Goal: Transaction & Acquisition: Register for event/course

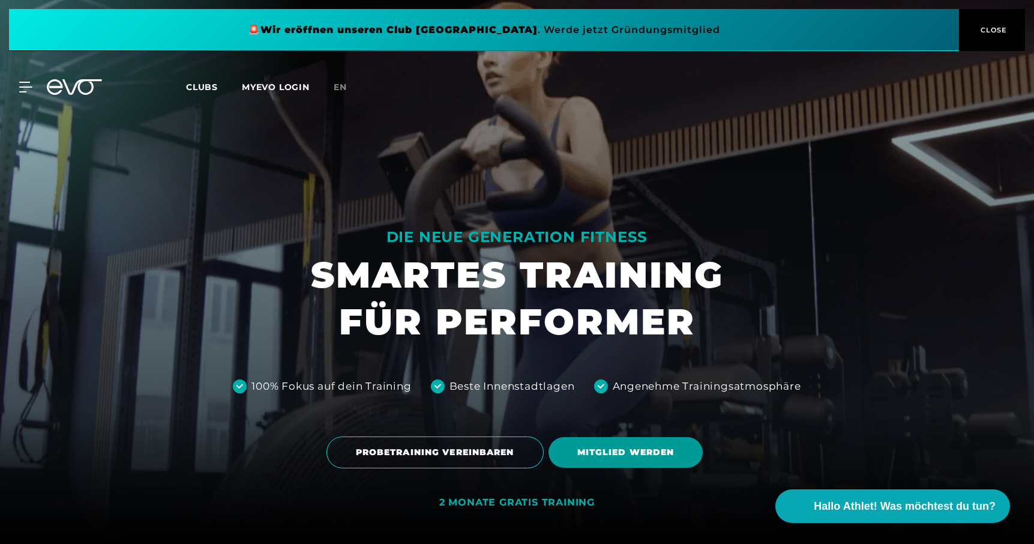
click at [598, 445] on span "MITGLIED WERDEN" at bounding box center [625, 452] width 155 height 31
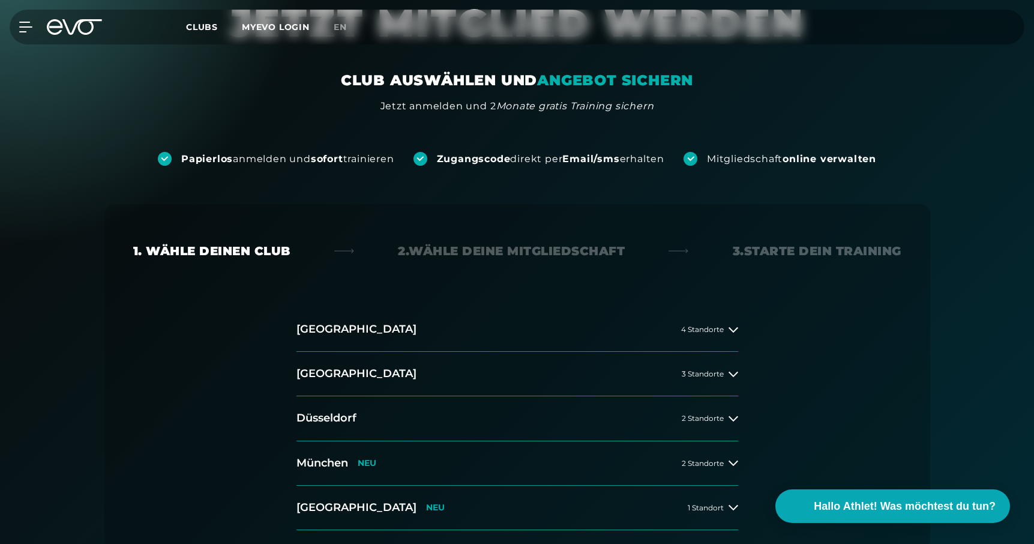
scroll to position [184, 0]
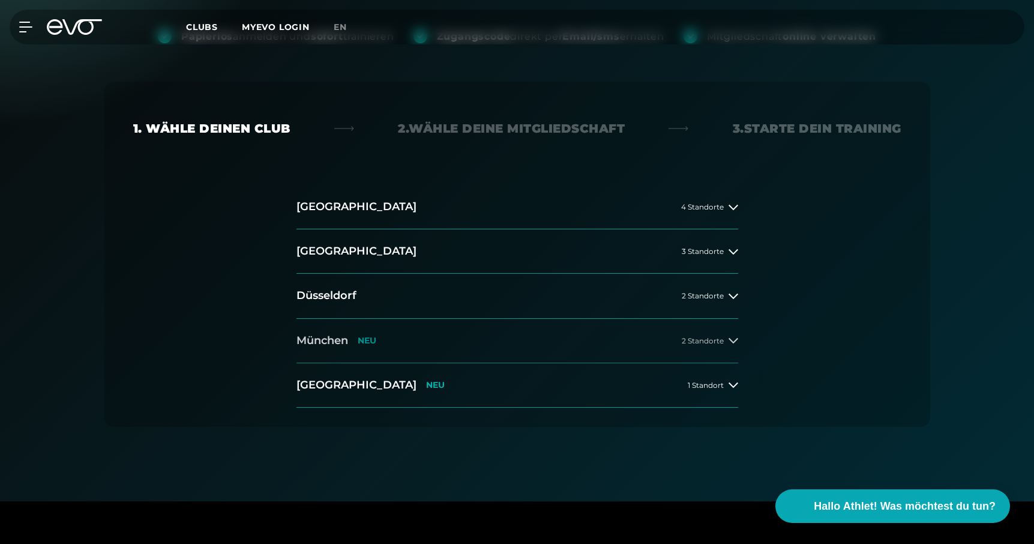
click at [615, 347] on button "[GEOGRAPHIC_DATA] NEU 2 Standorte" at bounding box center [517, 341] width 442 height 44
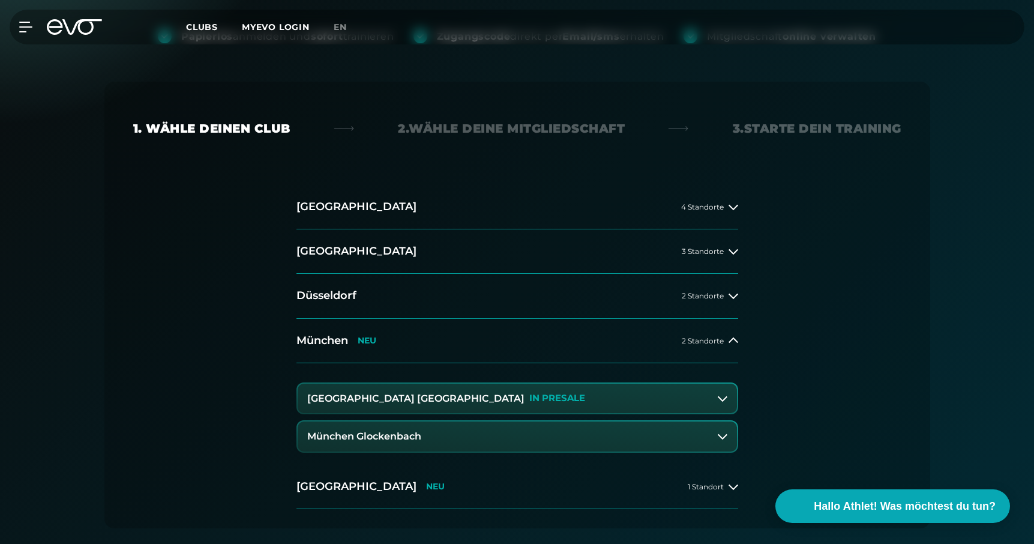
click at [490, 435] on button "München Glockenbach" at bounding box center [517, 436] width 439 height 30
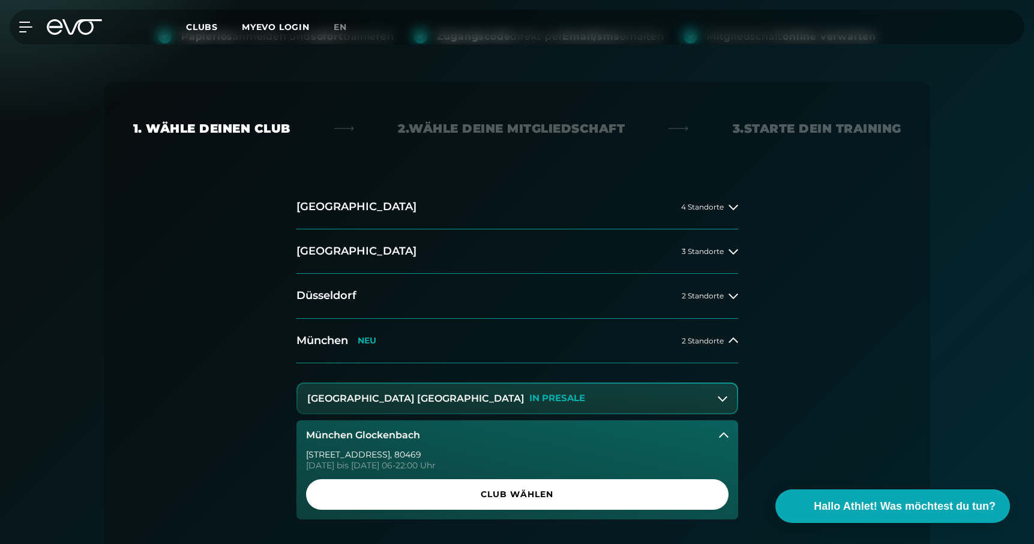
click at [723, 431] on icon at bounding box center [724, 435] width 10 height 10
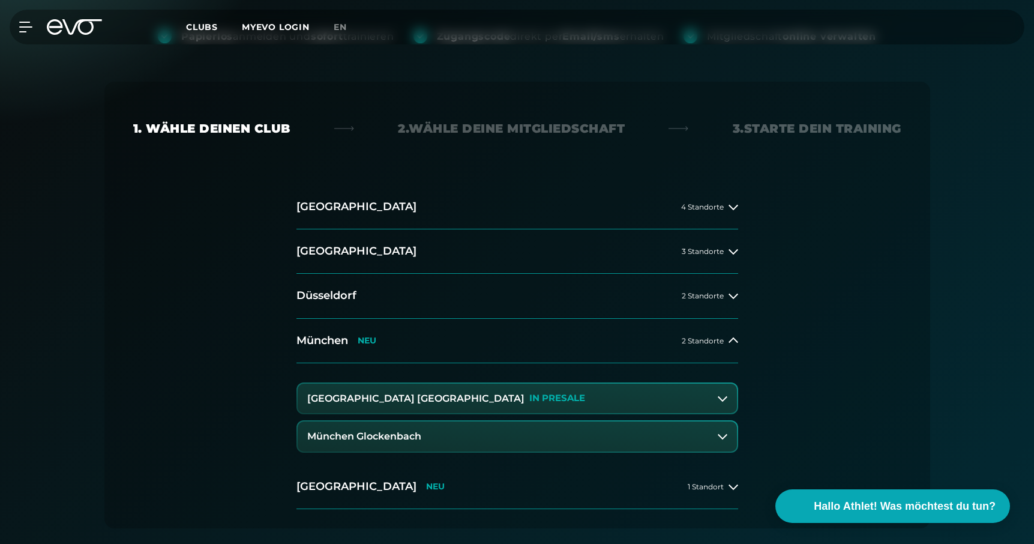
click at [341, 392] on button "[GEOGRAPHIC_DATA] Maxvorstadt IN [GEOGRAPHIC_DATA]" at bounding box center [517, 398] width 439 height 30
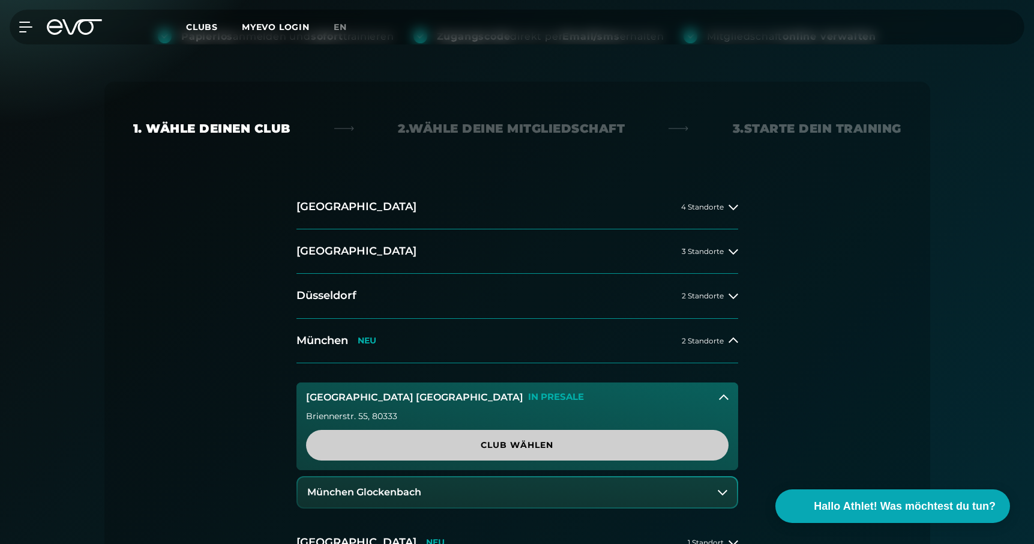
scroll to position [245, 0]
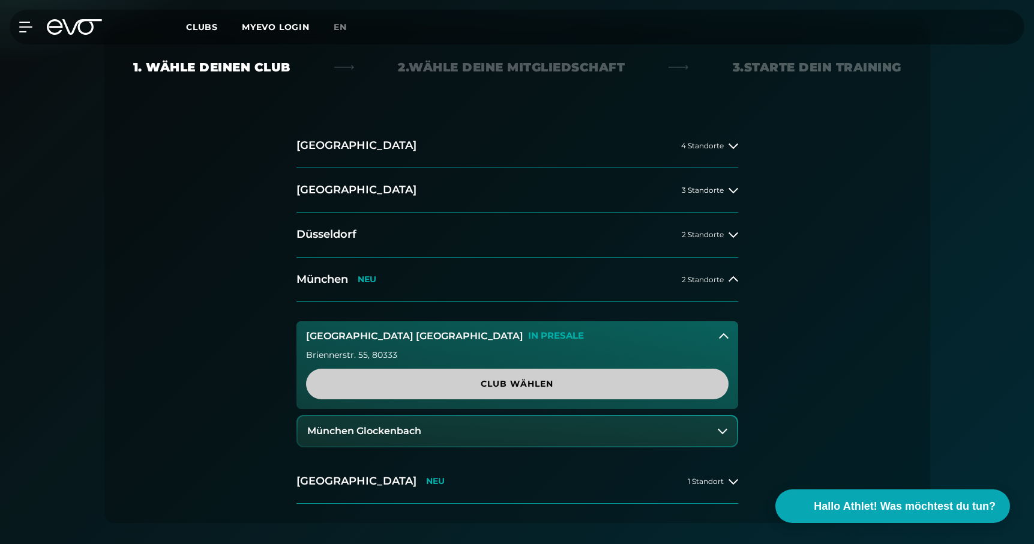
click at [509, 376] on span "Club wählen" at bounding box center [517, 383] width 422 height 31
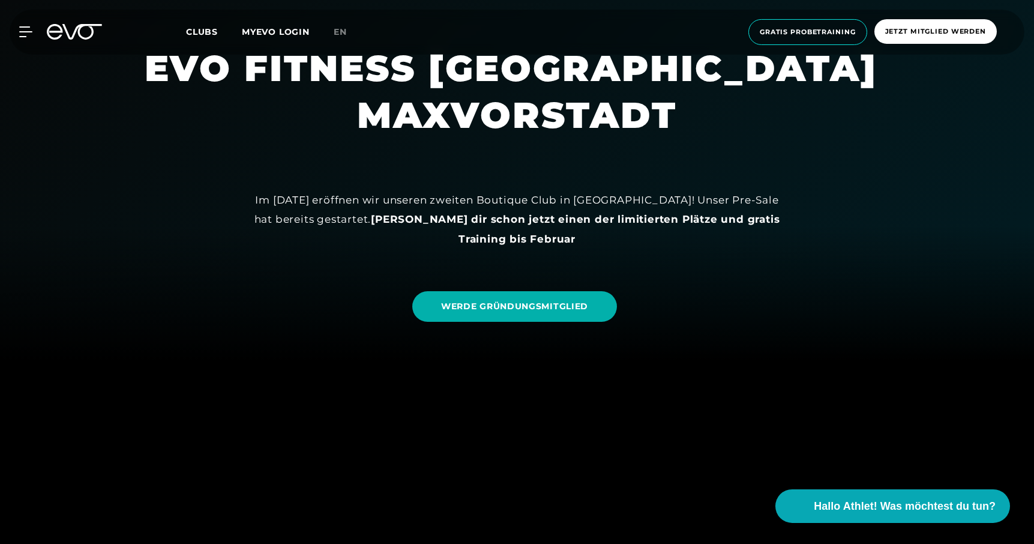
scroll to position [184, 0]
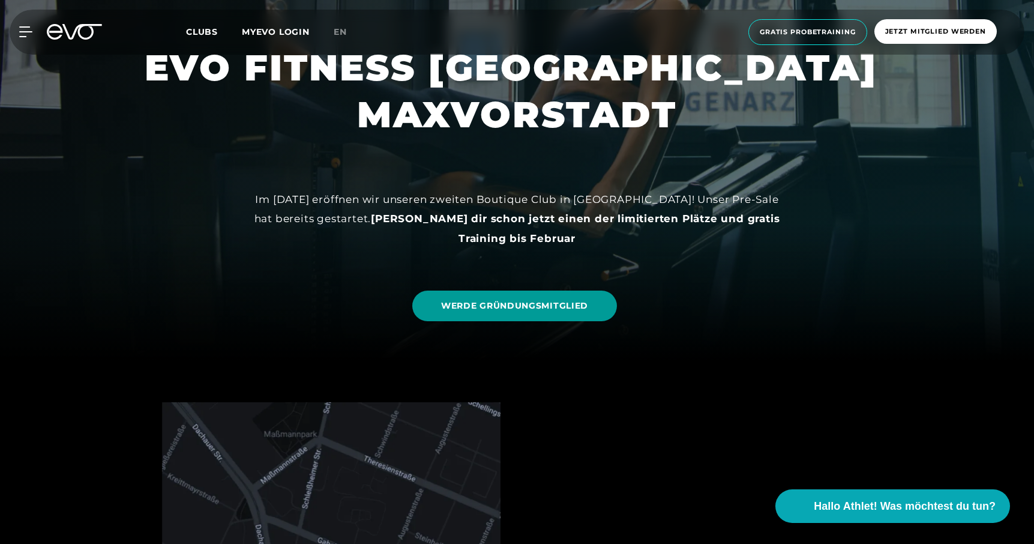
click at [545, 314] on link "WERDE GRÜNDUNGSMITGLIED" at bounding box center [514, 305] width 205 height 31
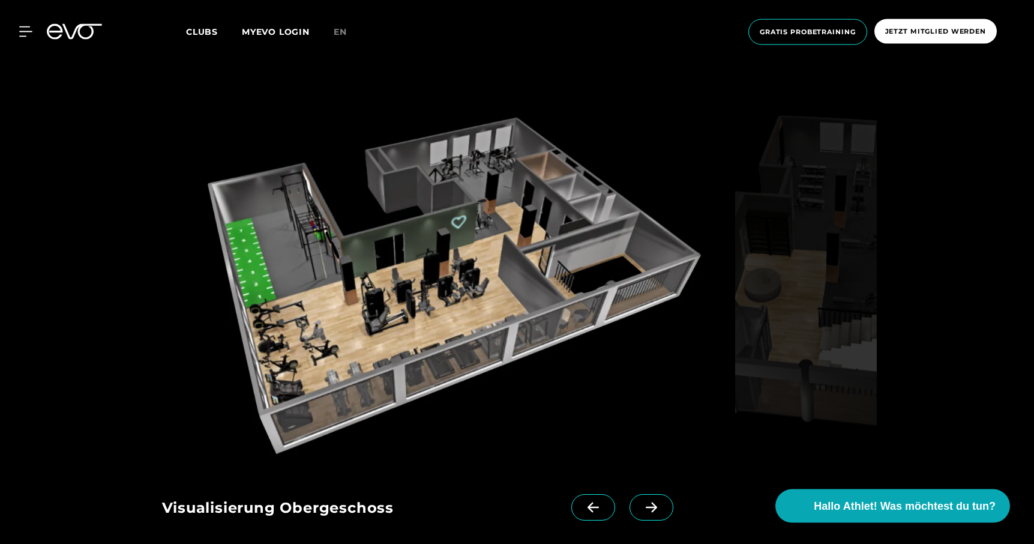
scroll to position [1775, 0]
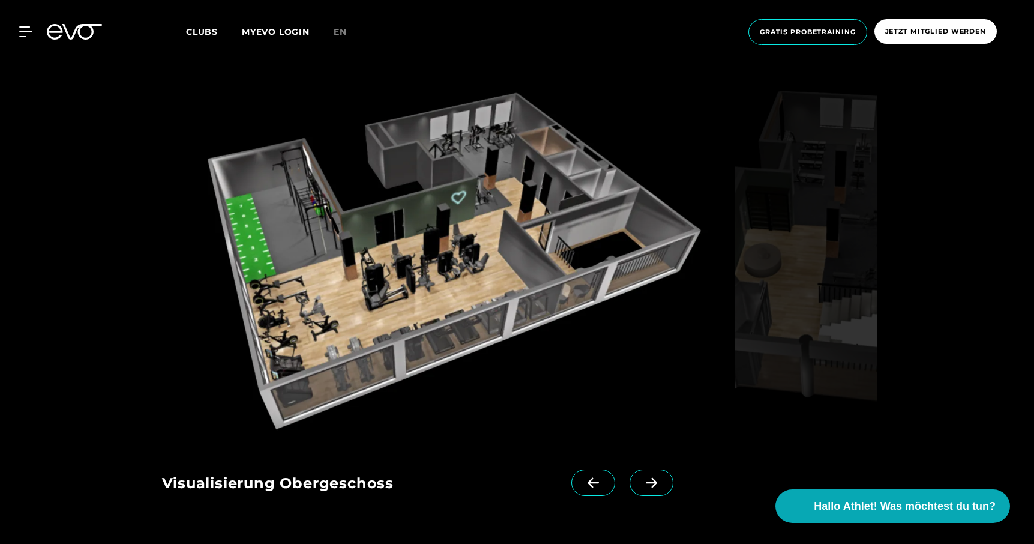
click at [650, 477] on icon at bounding box center [651, 482] width 21 height 11
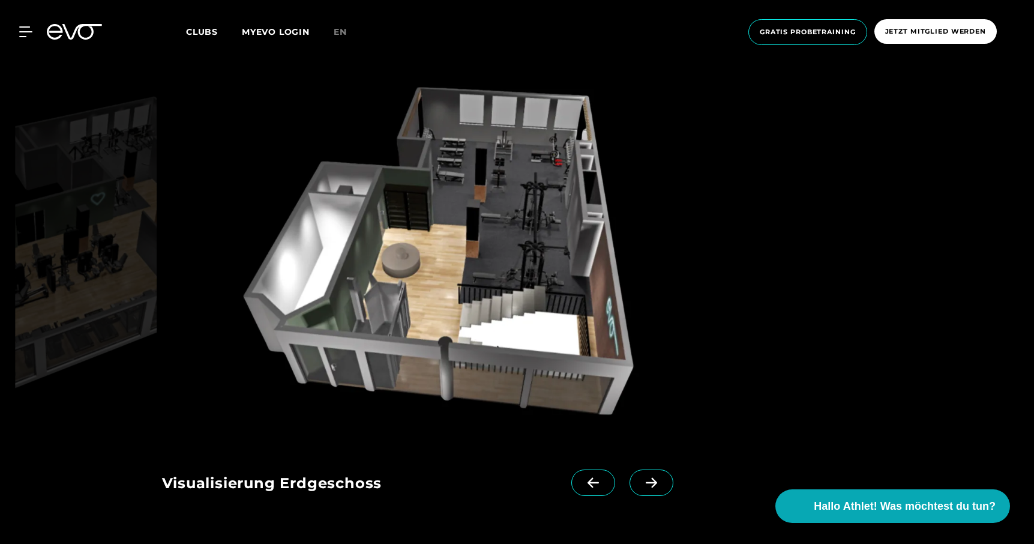
click at [650, 477] on icon at bounding box center [651, 482] width 21 height 11
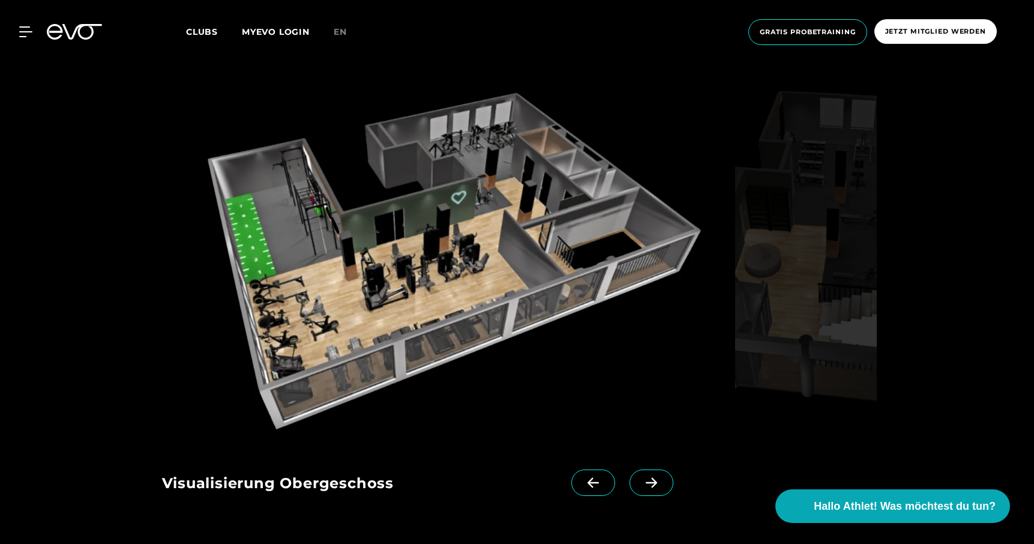
click at [587, 477] on icon at bounding box center [593, 482] width 21 height 11
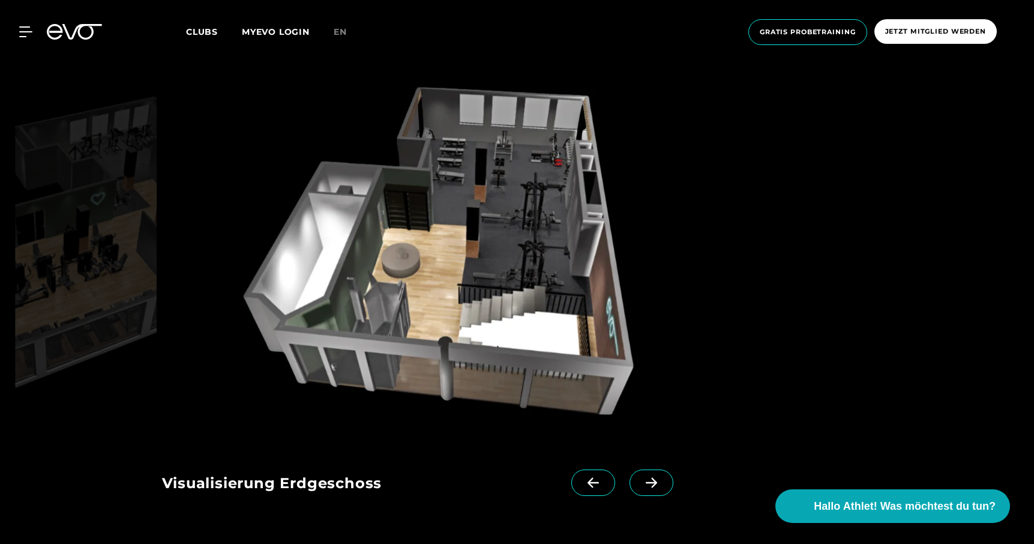
click at [587, 477] on icon at bounding box center [593, 482] width 21 height 11
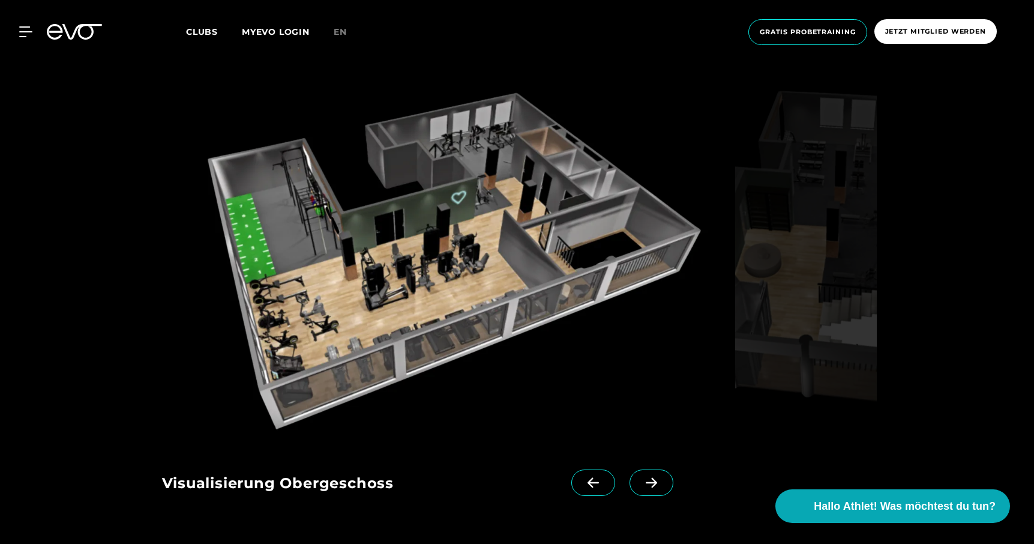
click at [655, 477] on icon at bounding box center [651, 482] width 21 height 11
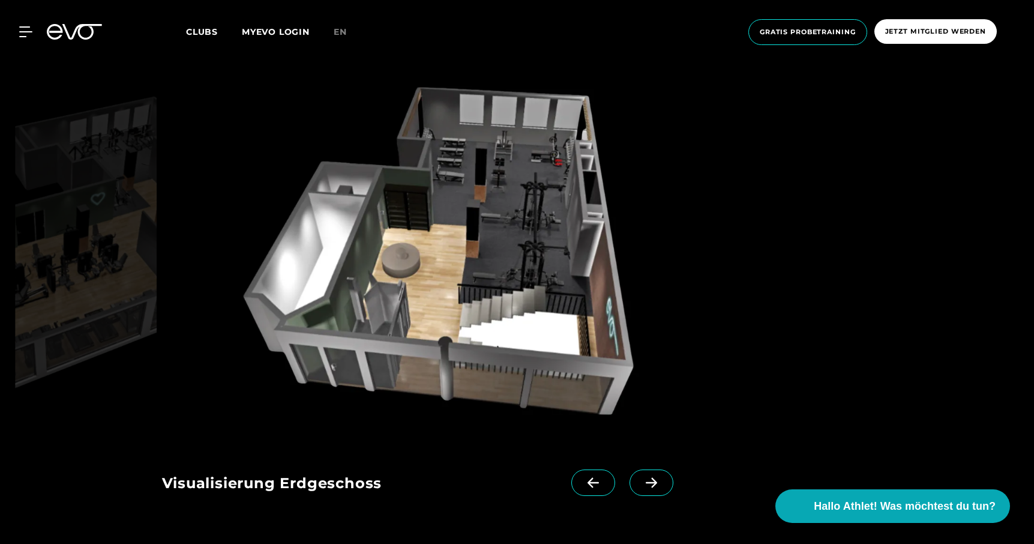
click at [590, 478] on icon at bounding box center [592, 483] width 11 height 10
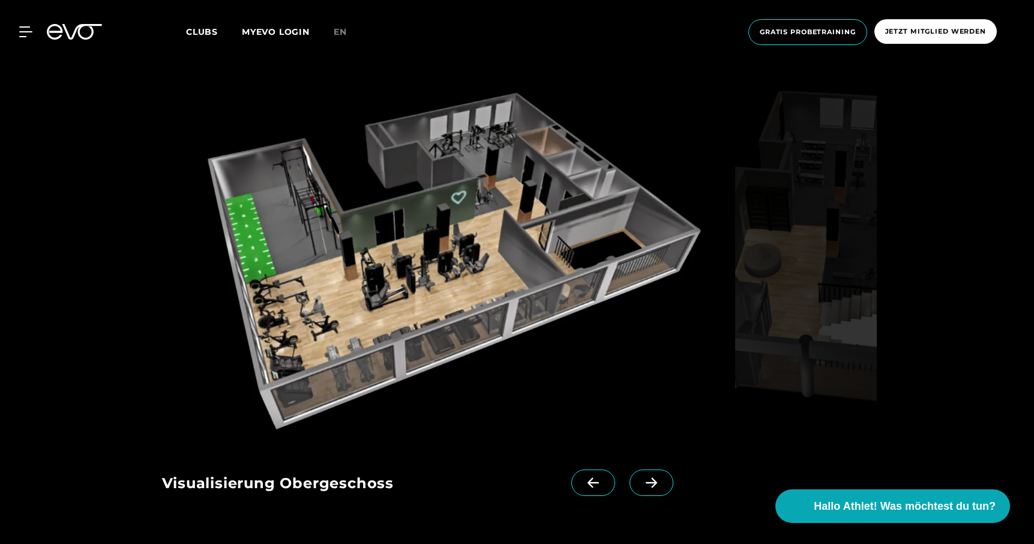
click at [662, 469] on span at bounding box center [651, 482] width 44 height 26
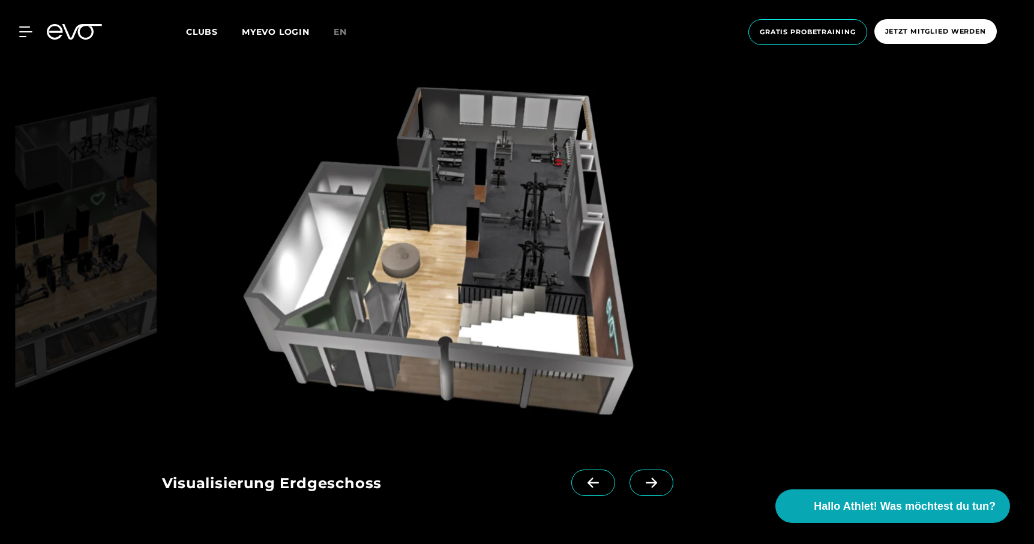
click at [589, 469] on span at bounding box center [593, 482] width 44 height 26
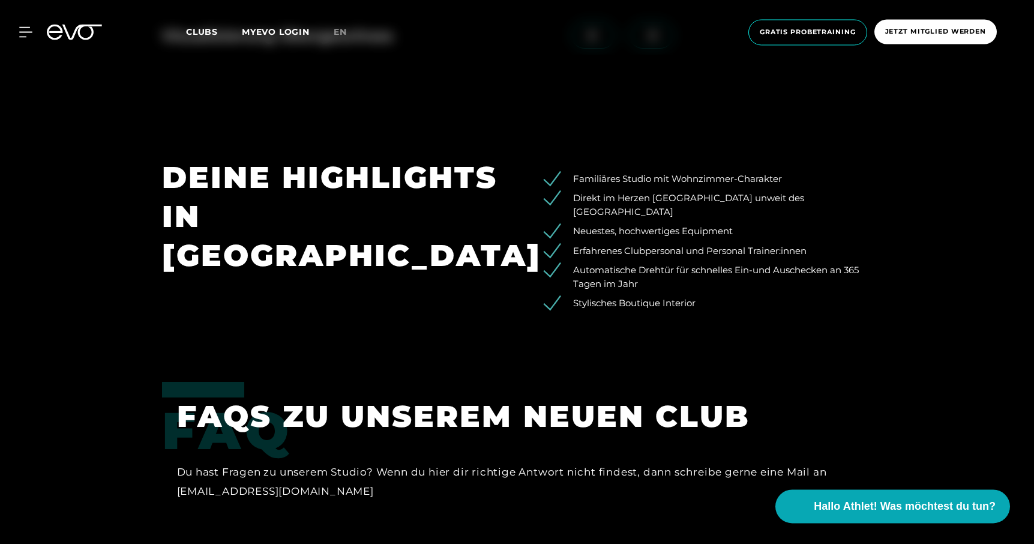
scroll to position [2264, 0]
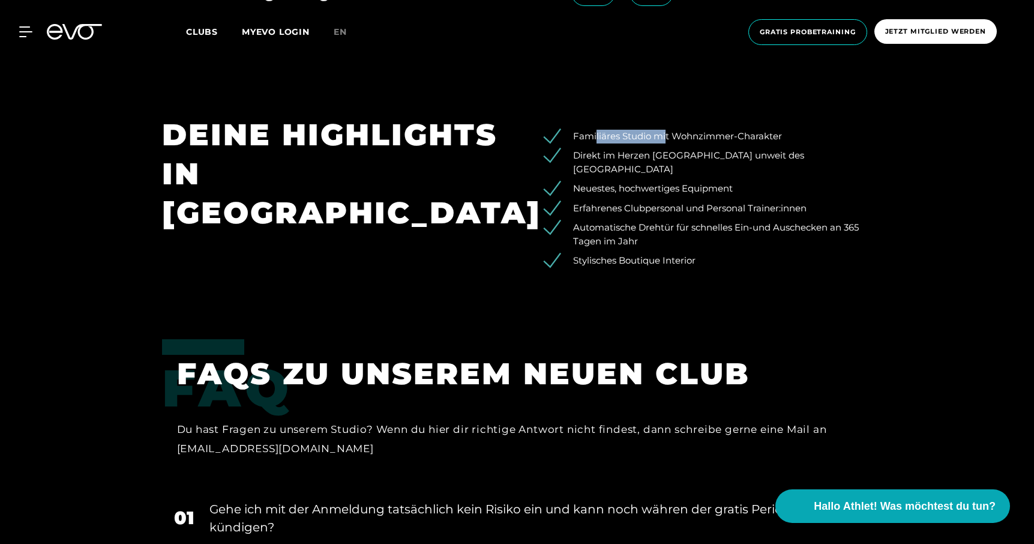
drag, startPoint x: 595, startPoint y: 97, endPoint x: 664, endPoint y: 97, distance: 69.6
click at [664, 130] on li "Familiäres Studio mit Wohnzimmer-Charakter" at bounding box center [712, 137] width 320 height 14
drag, startPoint x: 582, startPoint y: 100, endPoint x: 632, endPoint y: 98, distance: 49.8
click at [632, 130] on li "Familiäres Studio mit Wohnzimmer-Charakter" at bounding box center [712, 137] width 320 height 14
drag, startPoint x: 715, startPoint y: 99, endPoint x: 768, endPoint y: 99, distance: 53.4
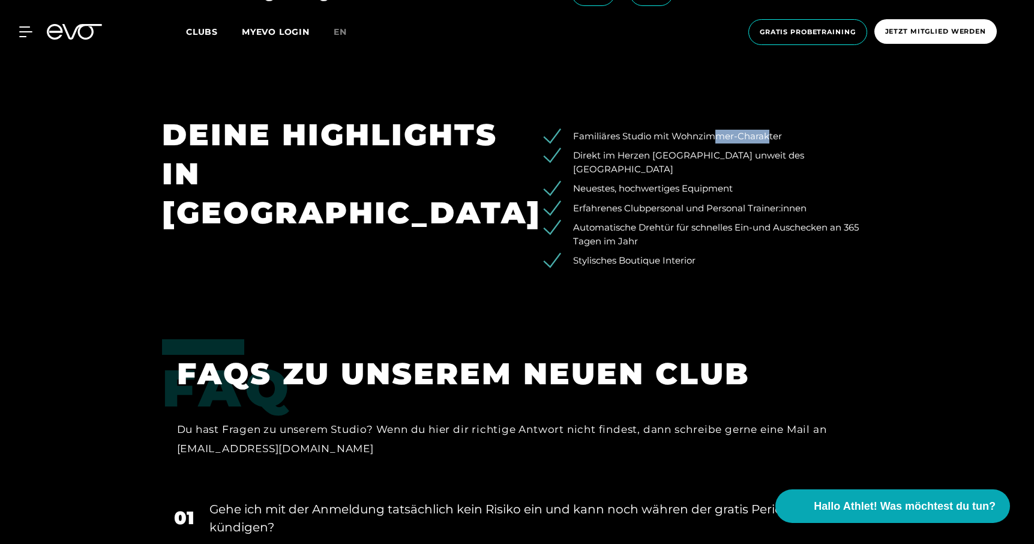
click at [768, 130] on li "Familiäres Studio mit Wohnzimmer-Charakter" at bounding box center [712, 137] width 320 height 14
click at [842, 32] on span "Gratis Probetraining" at bounding box center [807, 32] width 96 height 10
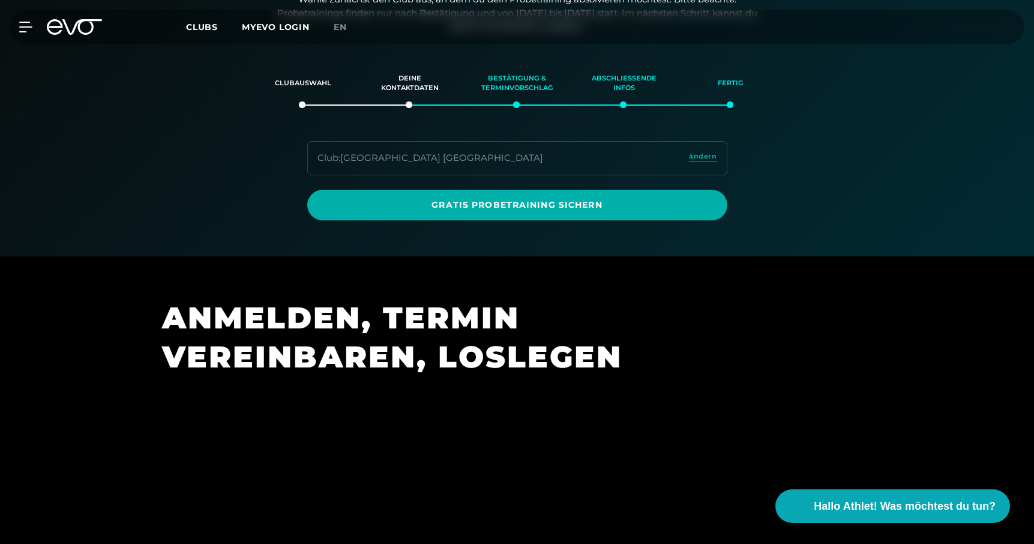
scroll to position [206, 0]
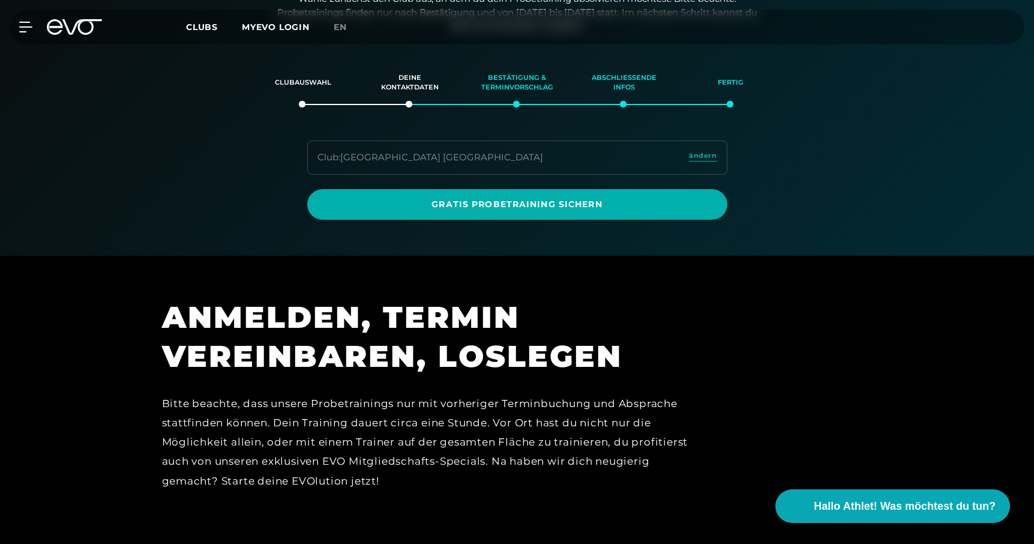
click at [560, 158] on div "Club : München Maxvorstadt ändern" at bounding box center [517, 157] width 420 height 34
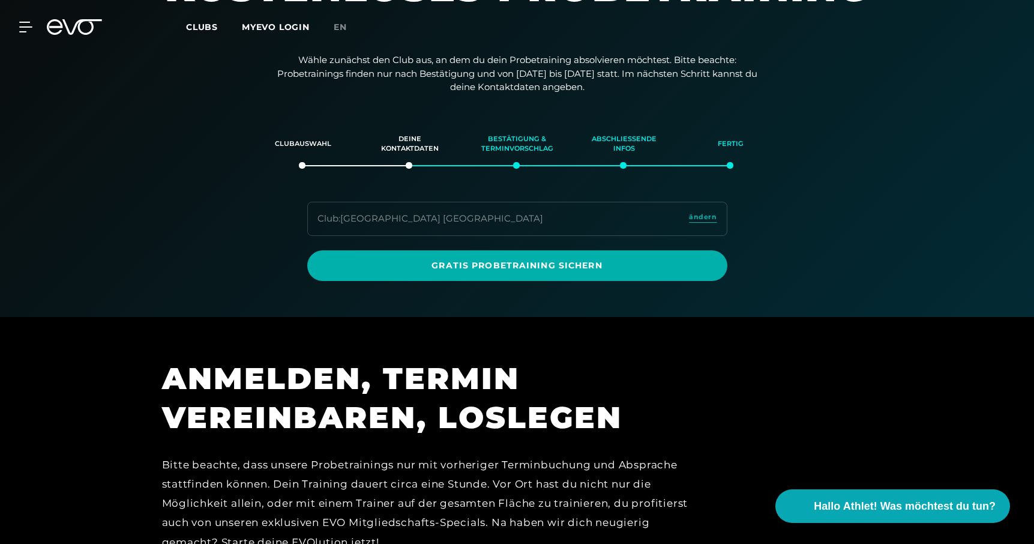
scroll to position [0, 0]
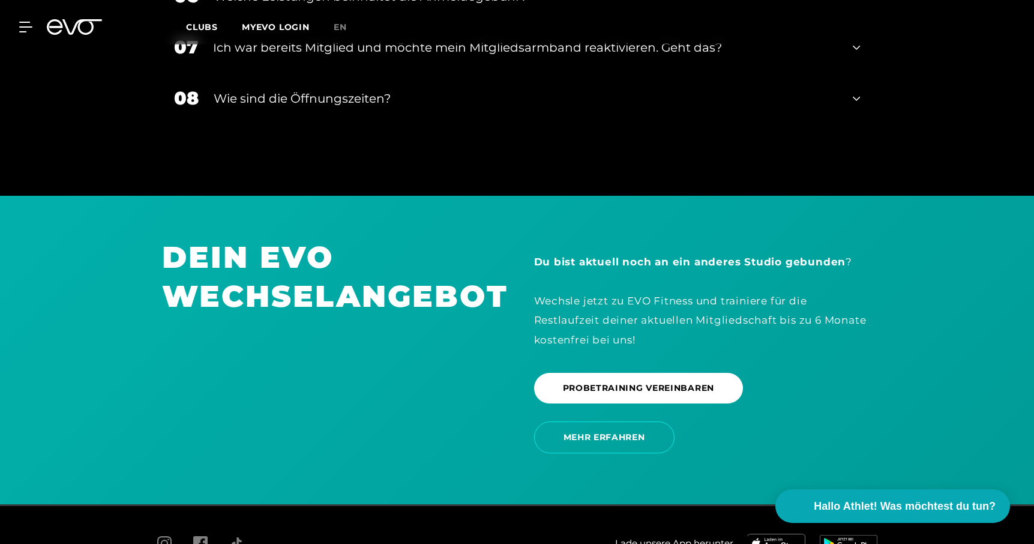
scroll to position [2541, 0]
